Goal: Information Seeking & Learning: Learn about a topic

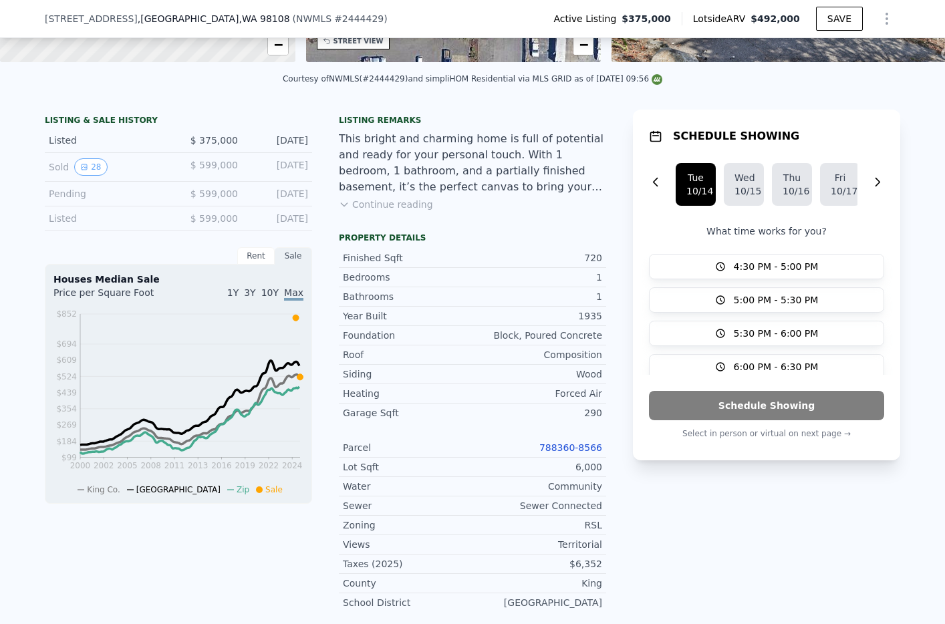
scroll to position [254, 0]
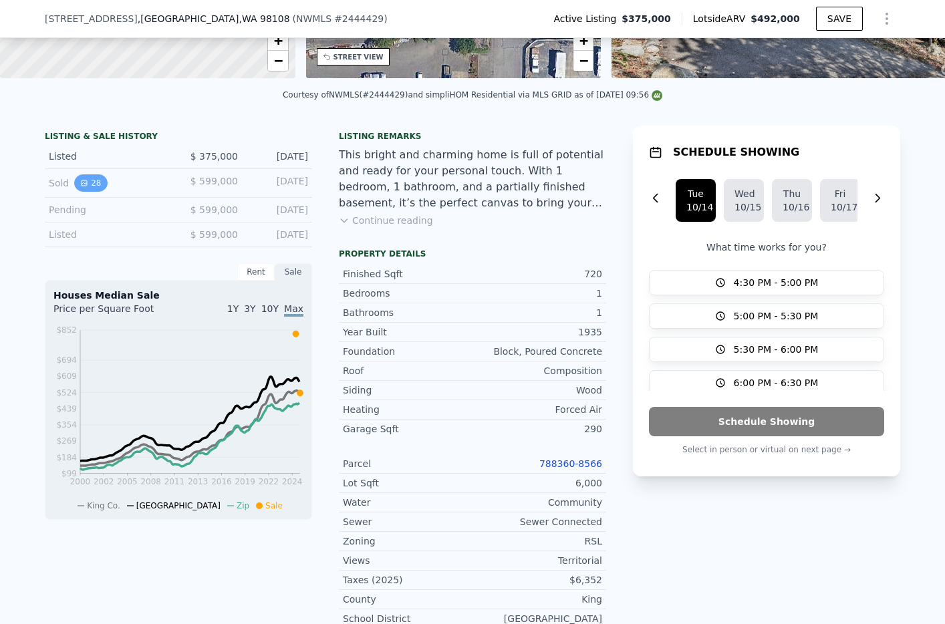
click at [95, 181] on button "28" at bounding box center [90, 182] width 33 height 17
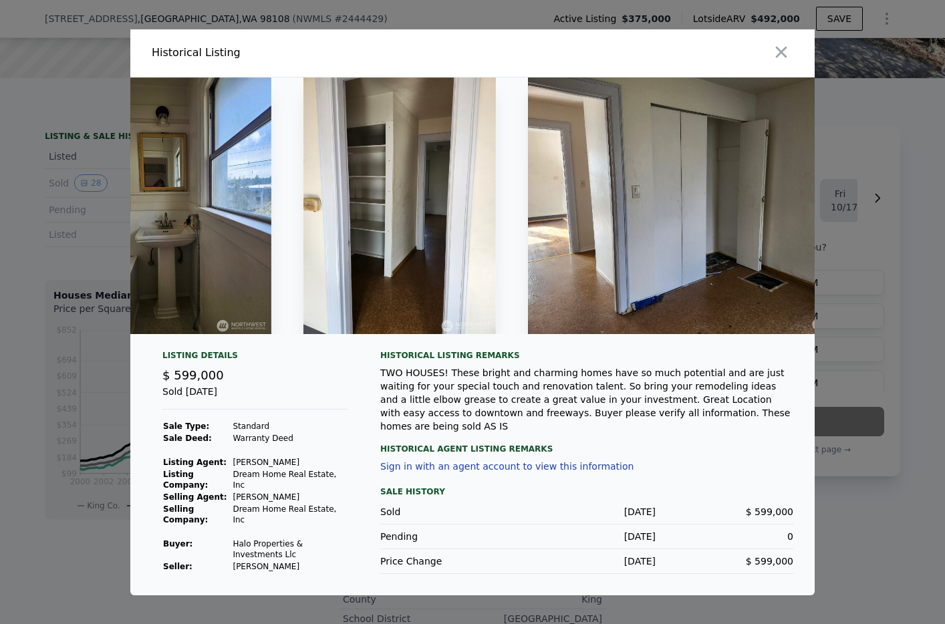
scroll to position [0, 7539]
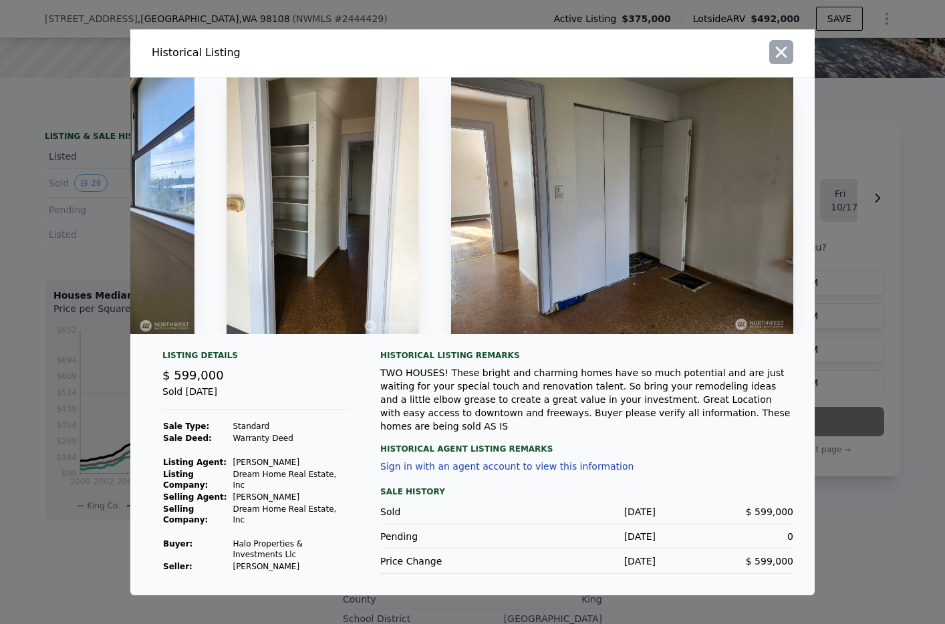
click at [786, 54] on icon "button" at bounding box center [781, 52] width 19 height 19
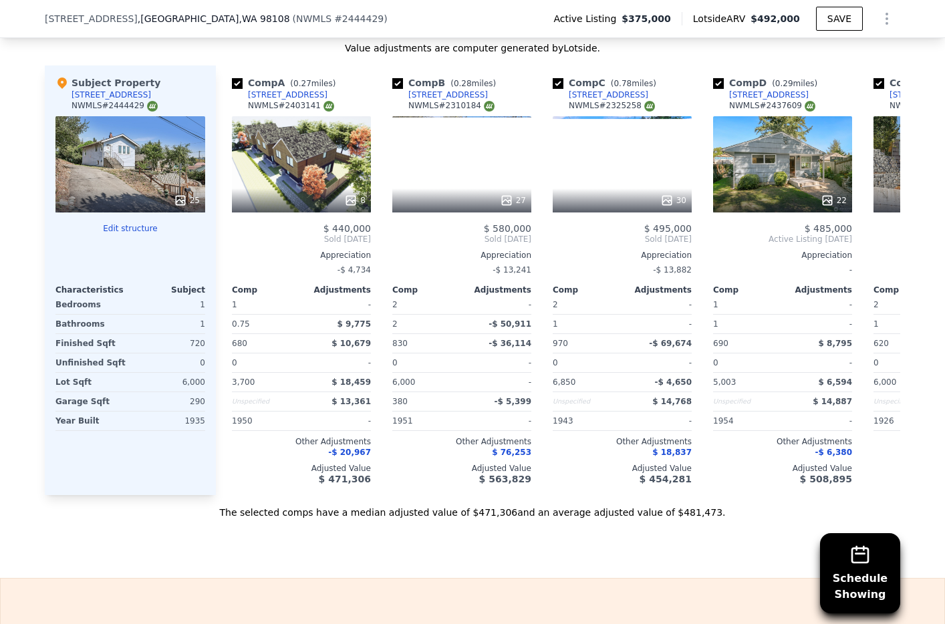
scroll to position [1296, 0]
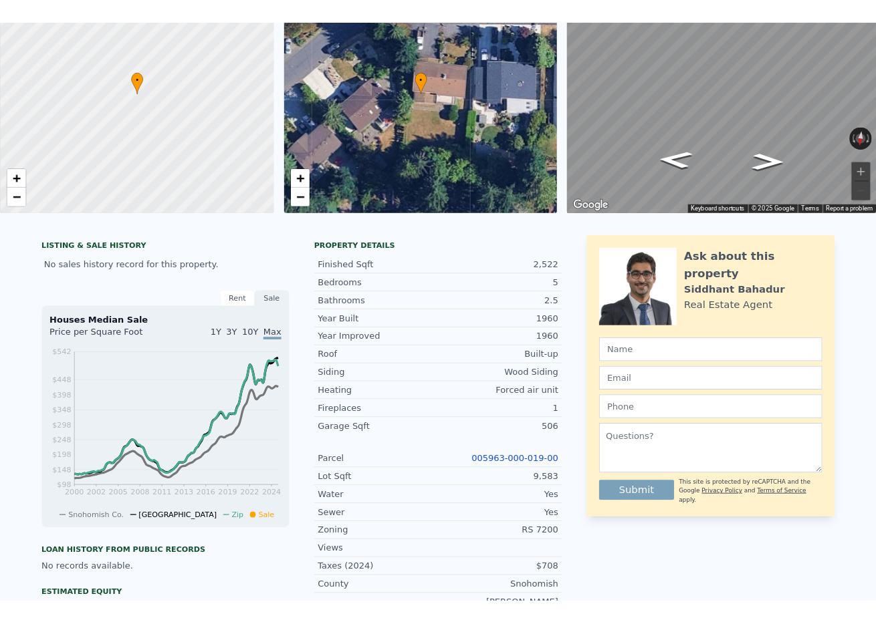
scroll to position [5, 0]
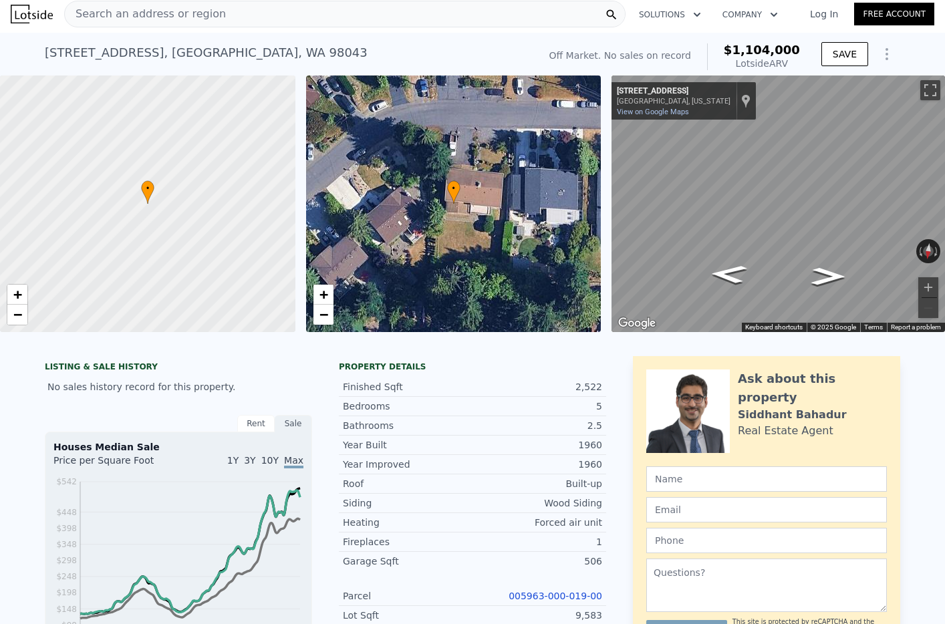
click at [533, 592] on link "005963-000-019-00" at bounding box center [556, 596] width 94 height 11
click at [556, 386] on div "2,522" at bounding box center [538, 386] width 130 height 13
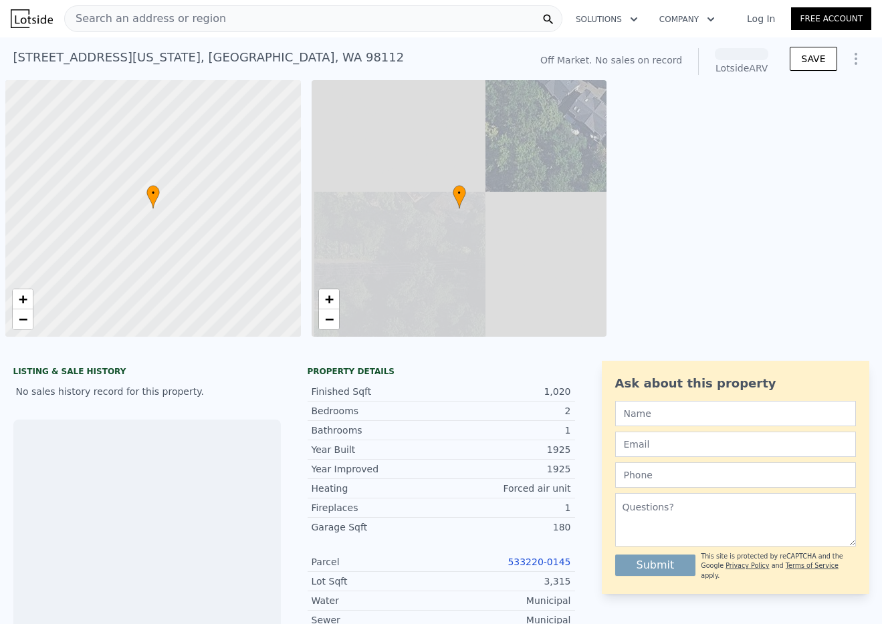
scroll to position [0, 5]
